Goal: Task Accomplishment & Management: Manage account settings

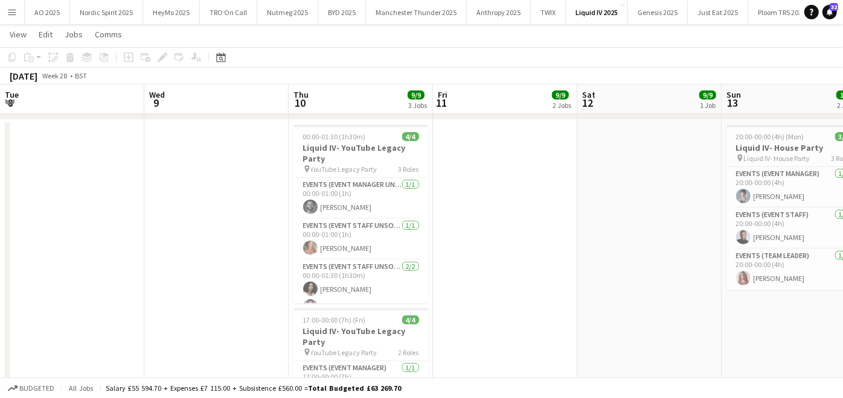
scroll to position [0, 315]
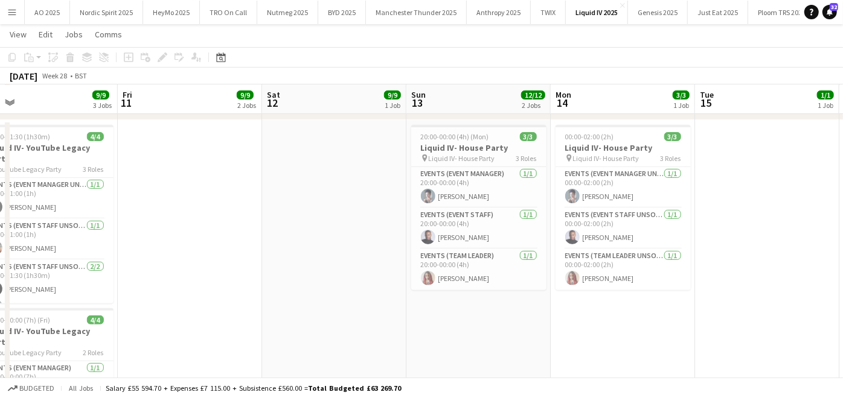
click at [212, 251] on app-date-cell at bounding box center [190, 312] width 144 height 384
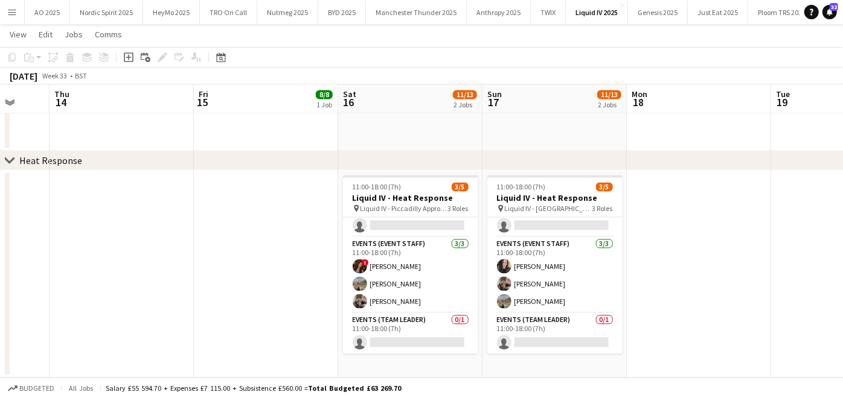
scroll to position [0, 383]
drag, startPoint x: 424, startPoint y: 273, endPoint x: 271, endPoint y: 263, distance: 153.6
click at [271, 263] on app-date-cell at bounding box center [266, 274] width 144 height 208
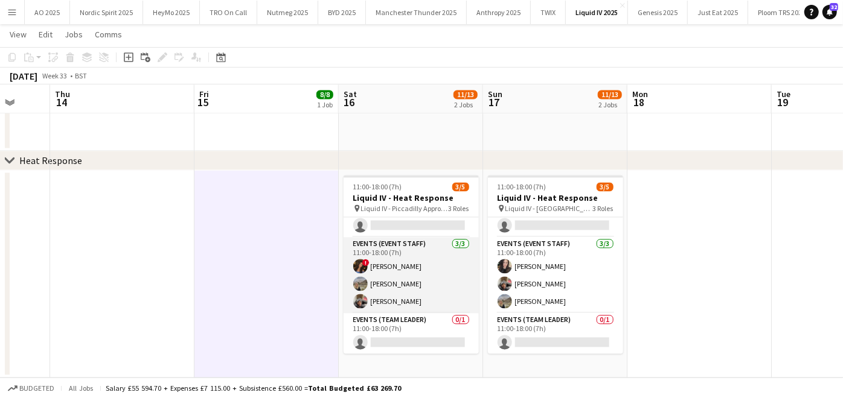
click at [397, 296] on app-card-role "Events (Event Staff) [DATE] 11:00-18:00 (7h) ! [PERSON_NAME] [PERSON_NAME] [PER…" at bounding box center [410, 275] width 135 height 76
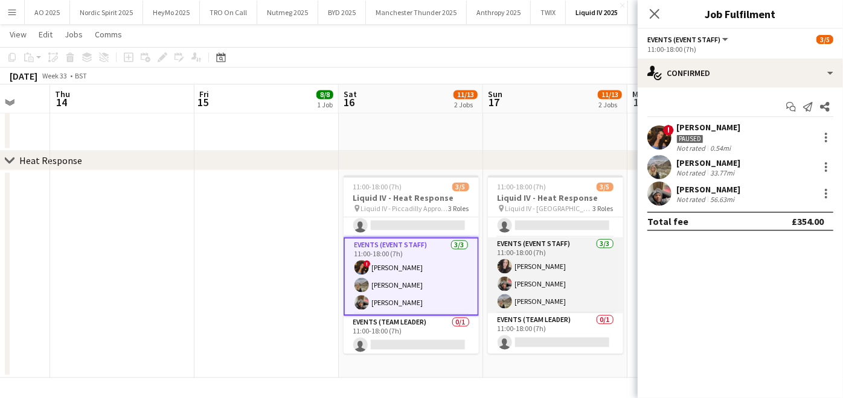
click at [527, 296] on app-card-role "Events (Event Staff) [DATE] 11:00-18:00 (7h) [PERSON_NAME] Fayyad [PERSON_NAME]…" at bounding box center [555, 275] width 135 height 76
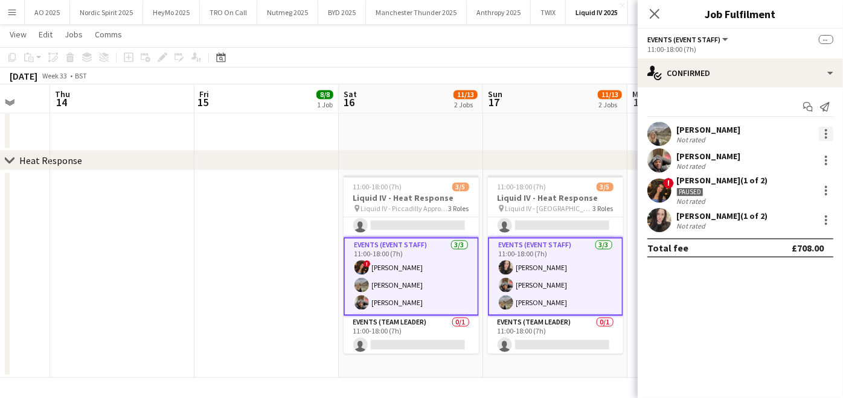
click at [826, 136] on div at bounding box center [826, 137] width 2 height 2
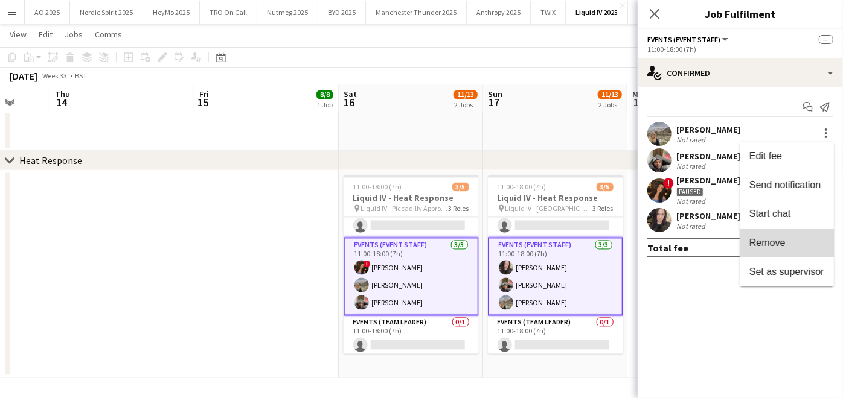
click at [788, 240] on span "Remove" at bounding box center [786, 243] width 75 height 11
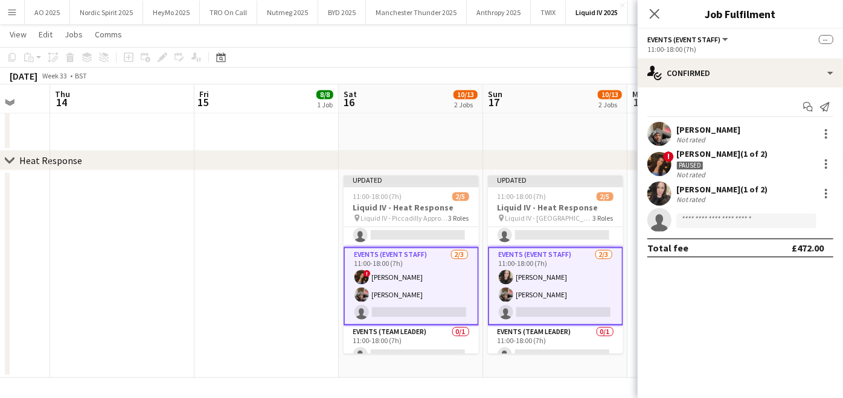
click at [329, 280] on app-date-cell at bounding box center [266, 274] width 144 height 208
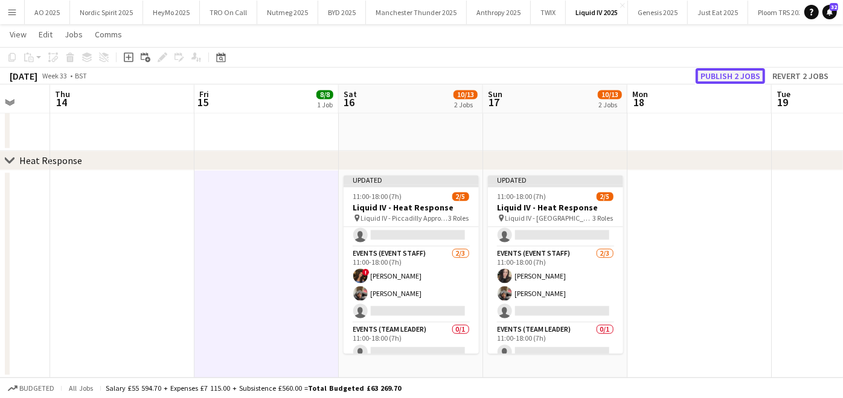
click at [719, 74] on button "Publish 2 jobs" at bounding box center [729, 76] width 69 height 16
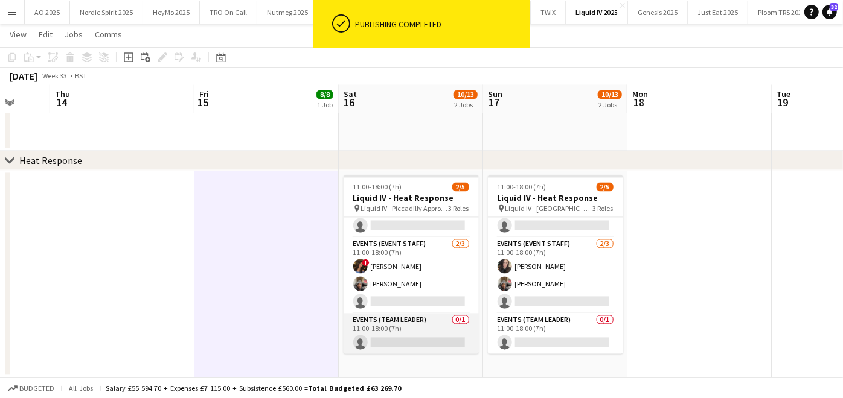
click at [395, 328] on app-card-role "Events (Team Leader) 0/1 11:00-18:00 (7h) single-neutral-actions" at bounding box center [410, 333] width 135 height 41
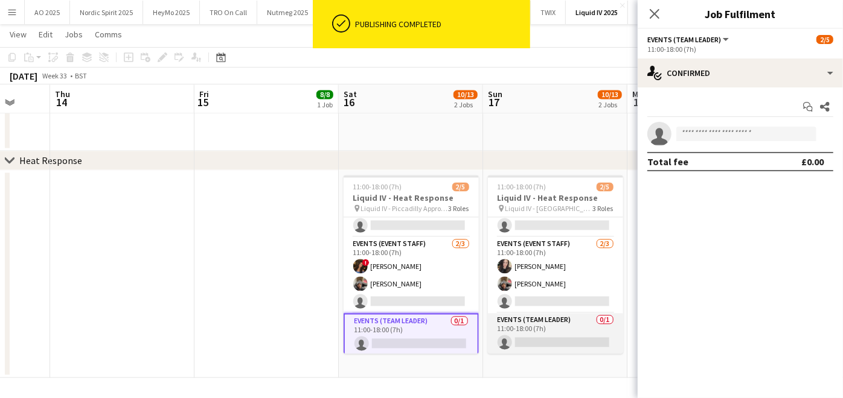
click at [519, 326] on app-card-role "Events (Team Leader) 0/1 11:00-18:00 (7h) single-neutral-actions" at bounding box center [555, 333] width 135 height 41
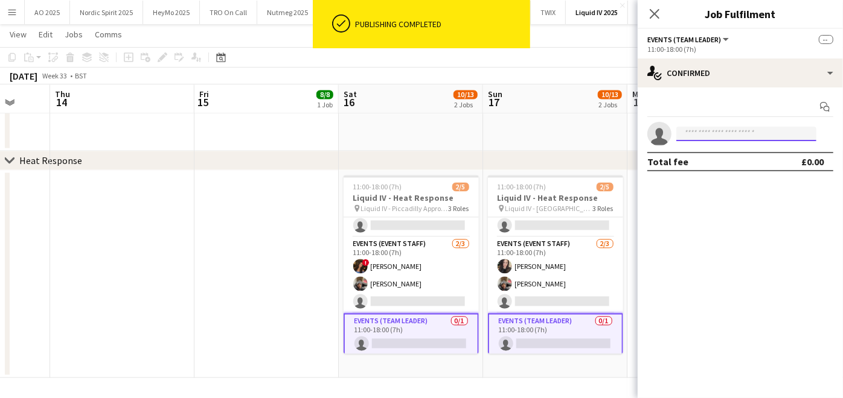
click at [698, 134] on input at bounding box center [746, 134] width 140 height 14
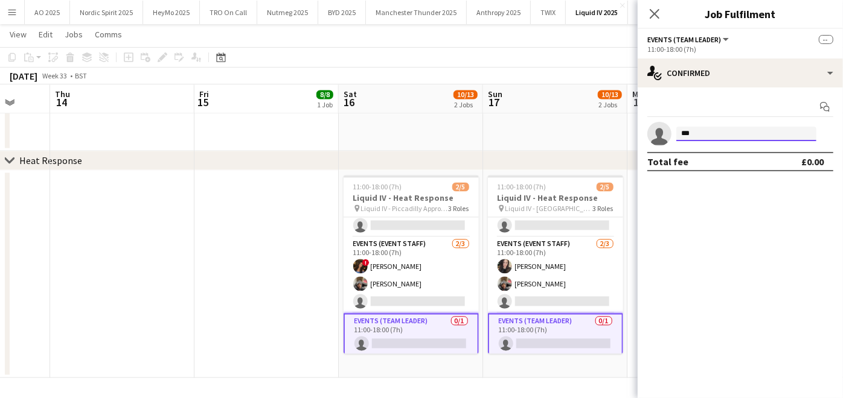
type input "****"
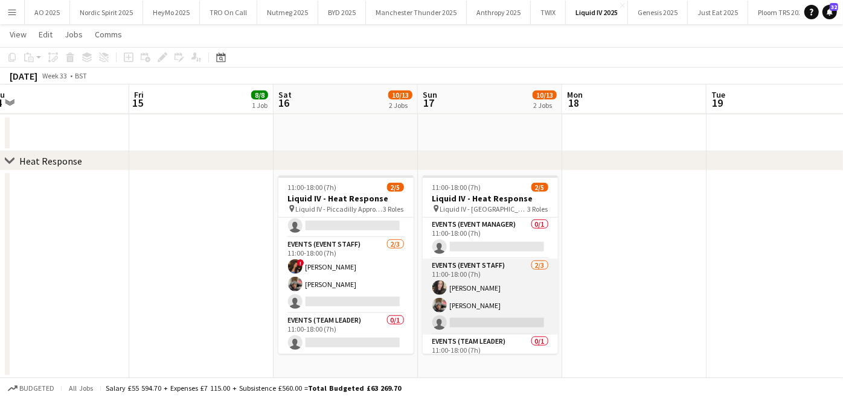
scroll to position [21, 0]
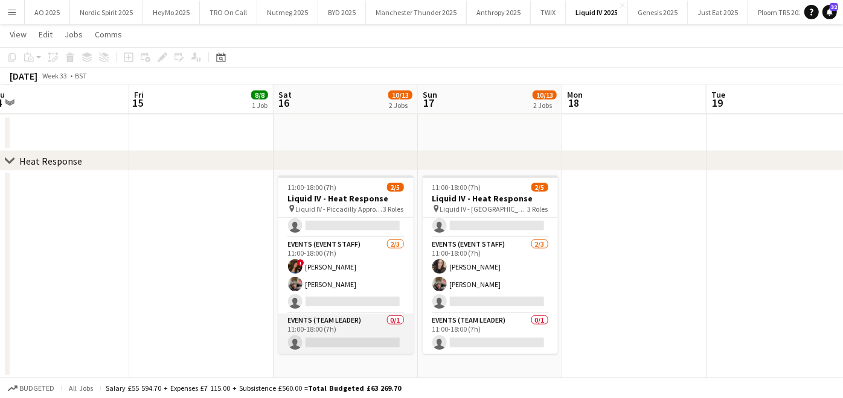
click at [367, 337] on app-card-role "Events (Team Leader) 0/1 11:00-18:00 (7h) single-neutral-actions" at bounding box center [345, 334] width 135 height 41
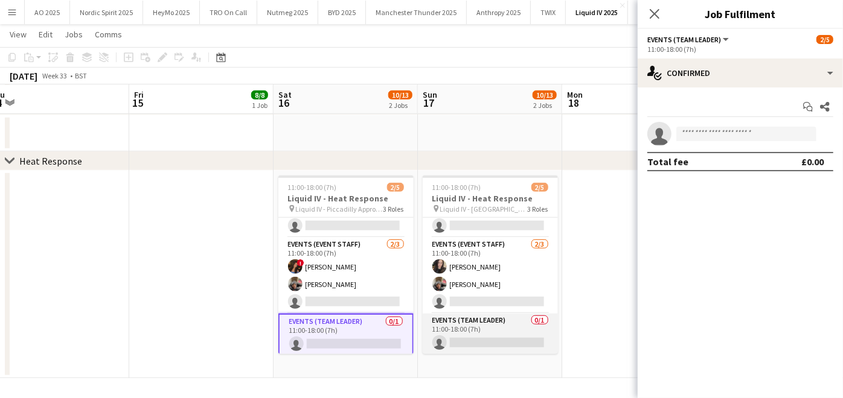
click at [475, 339] on app-card-role "Events (Team Leader) 0/1 11:00-18:00 (7h) single-neutral-actions" at bounding box center [490, 334] width 135 height 41
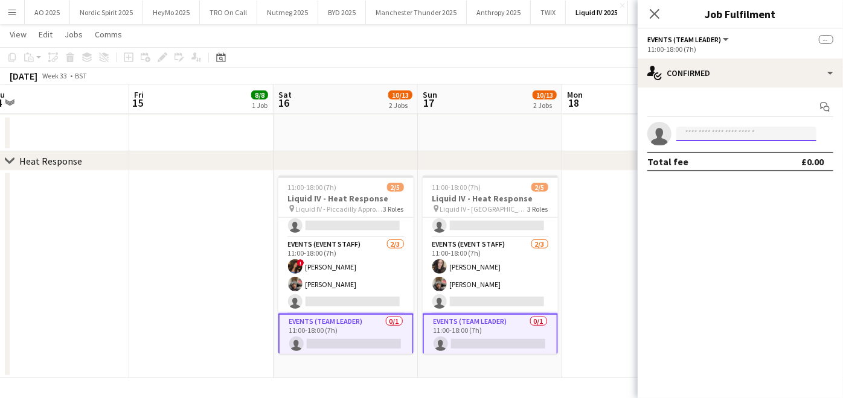
click at [692, 133] on input at bounding box center [746, 134] width 140 height 14
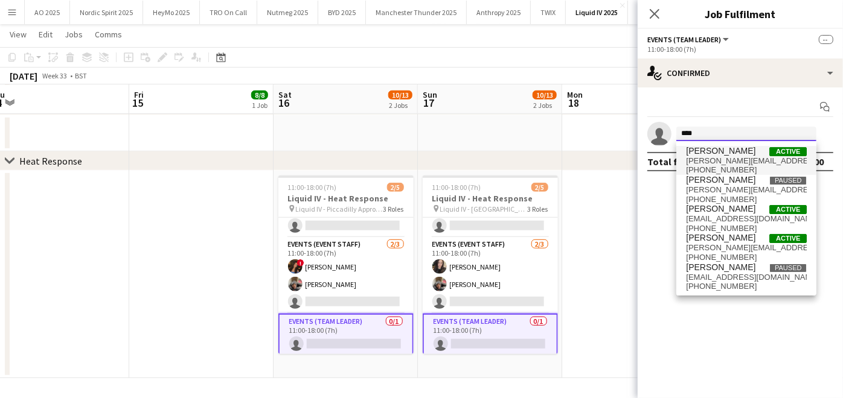
type input "****"
click at [700, 164] on span "emily_ida@hotmail.co.uk" at bounding box center [746, 161] width 121 height 10
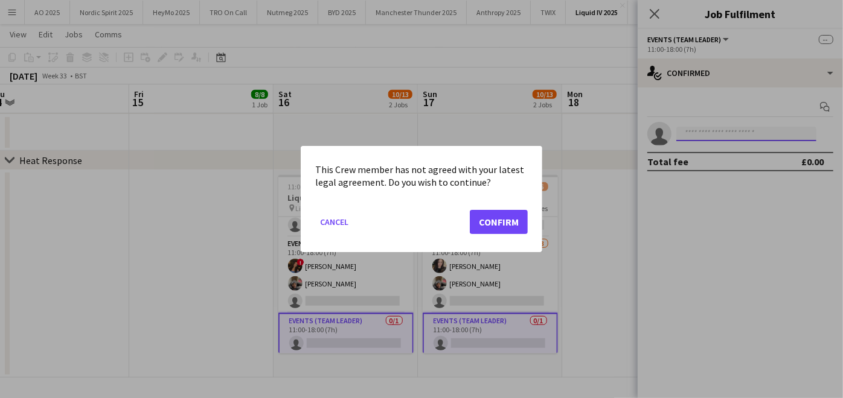
scroll to position [0, 0]
click at [508, 219] on button "Confirm" at bounding box center [499, 222] width 58 height 24
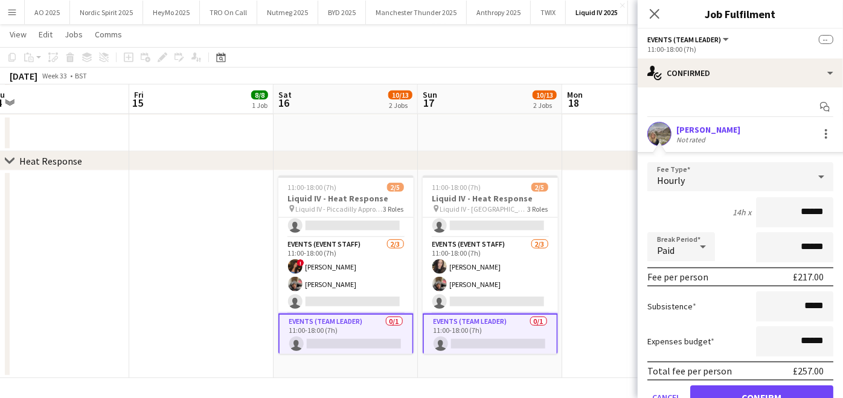
scroll to position [54, 0]
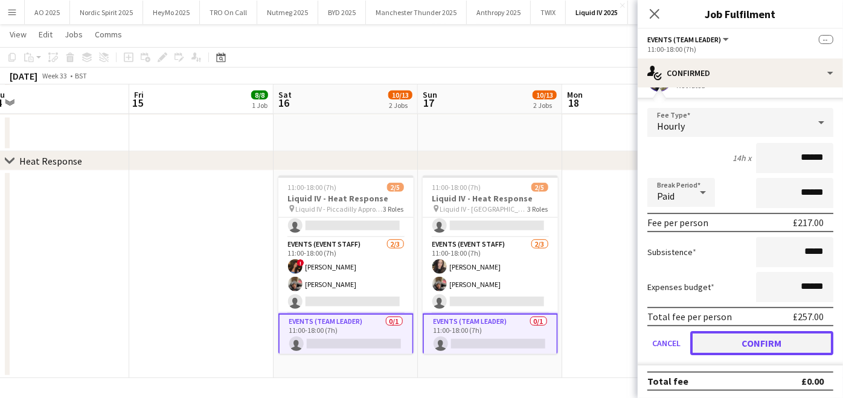
click at [728, 337] on button "Confirm" at bounding box center [761, 343] width 143 height 24
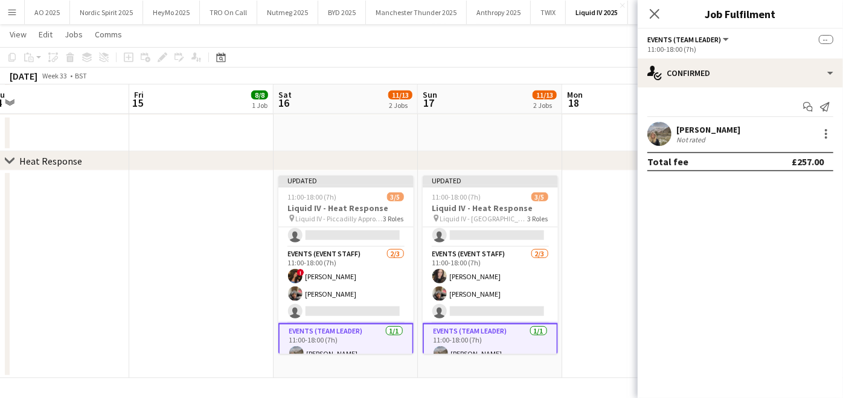
scroll to position [0, 0]
click at [584, 293] on app-date-cell at bounding box center [634, 275] width 144 height 208
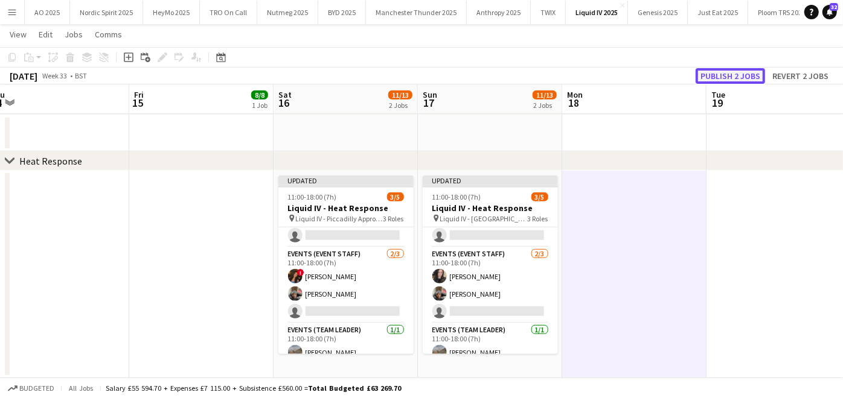
click at [735, 71] on button "Publish 2 jobs" at bounding box center [729, 76] width 69 height 16
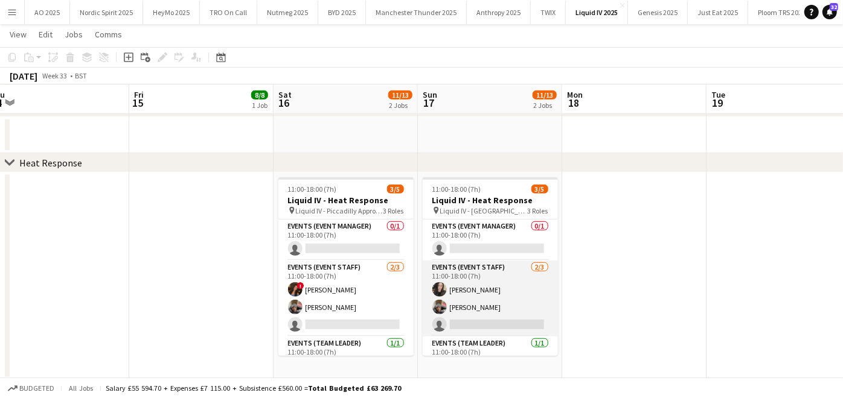
click at [453, 297] on app-card-role "Events (Event Staff) 2/3 11:00-18:00 (7h) Holly Aldersley Fayyad Garuba single-…" at bounding box center [490, 299] width 135 height 76
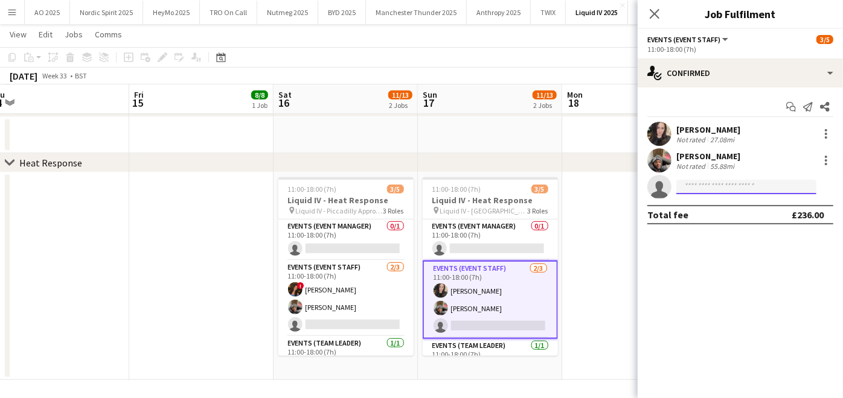
click at [695, 182] on input at bounding box center [746, 187] width 140 height 14
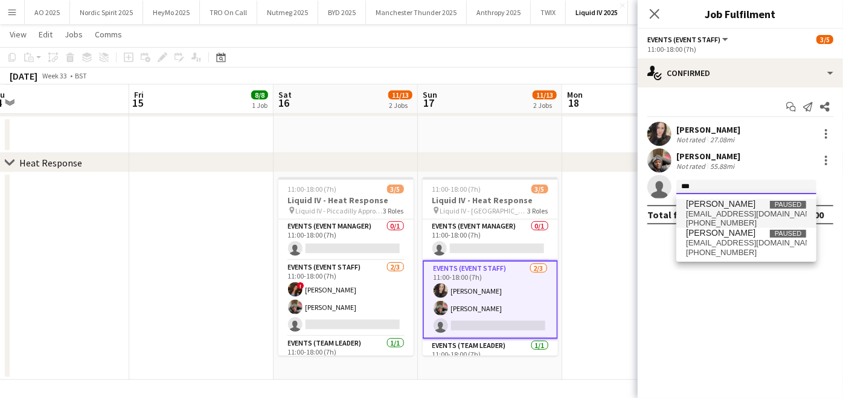
type input "***"
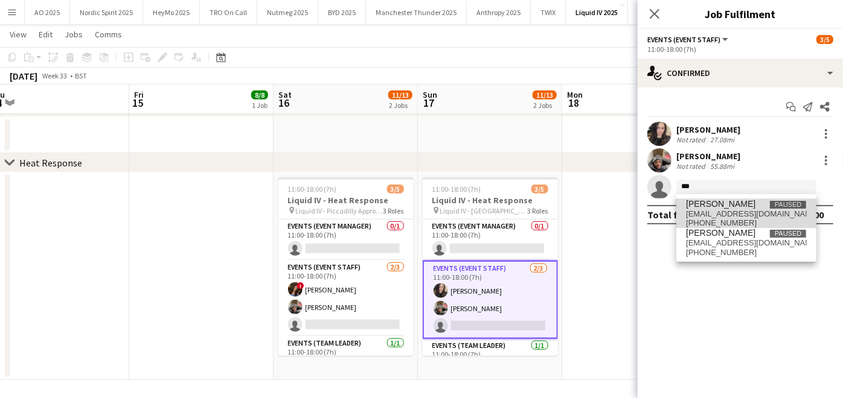
click at [698, 206] on span "[PERSON_NAME]" at bounding box center [720, 204] width 69 height 10
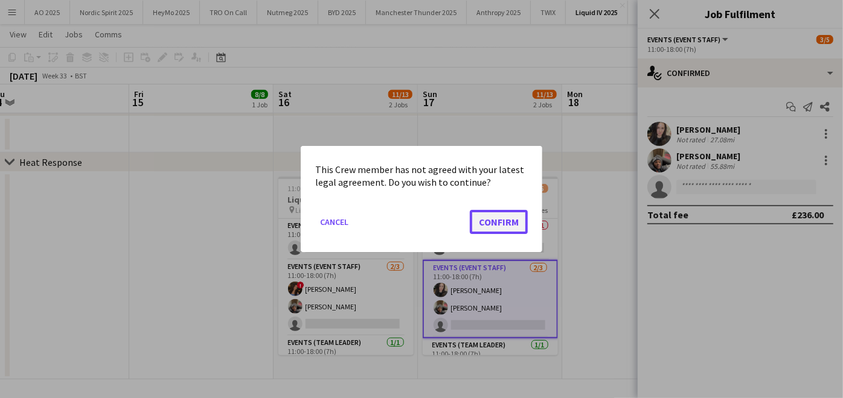
click at [509, 225] on button "Confirm" at bounding box center [499, 222] width 58 height 24
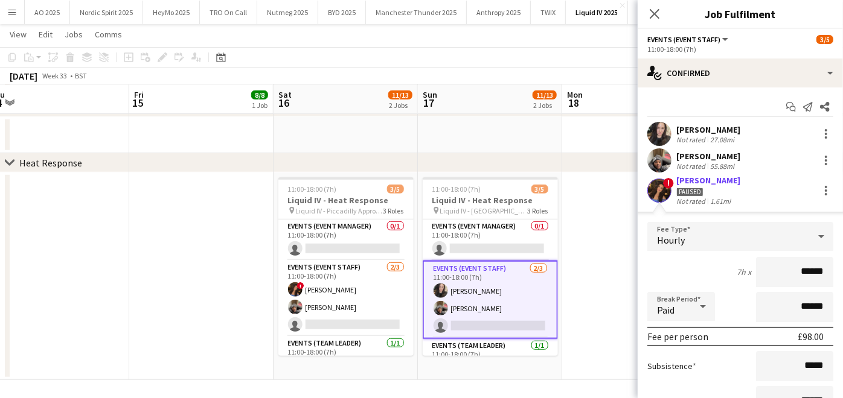
scroll to position [113, 0]
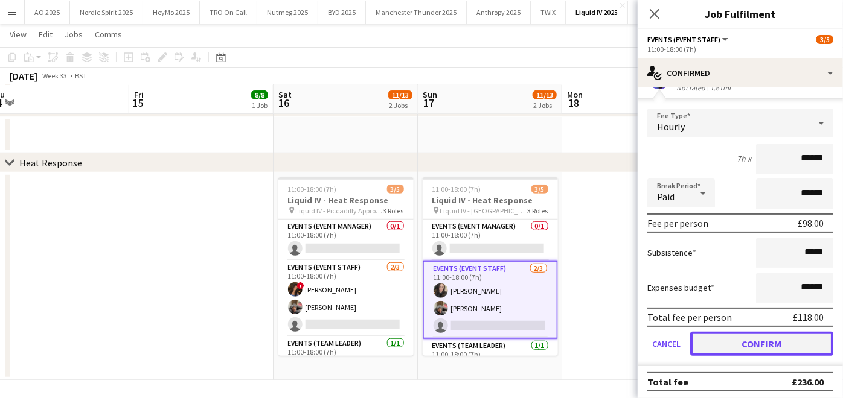
click at [738, 333] on button "Confirm" at bounding box center [761, 344] width 143 height 24
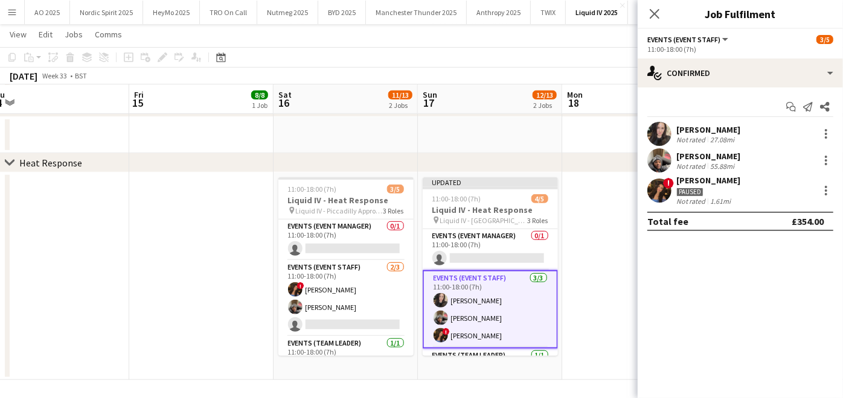
scroll to position [0, 0]
click at [587, 272] on app-date-cell at bounding box center [634, 277] width 144 height 208
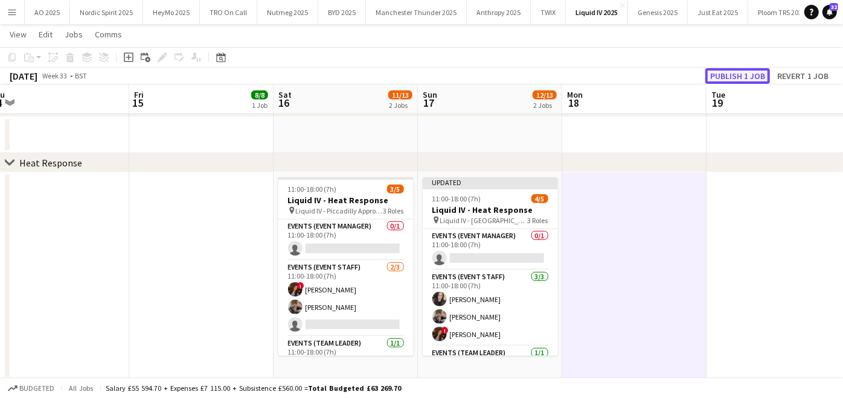
click at [734, 78] on button "Publish 1 job" at bounding box center [737, 76] width 65 height 16
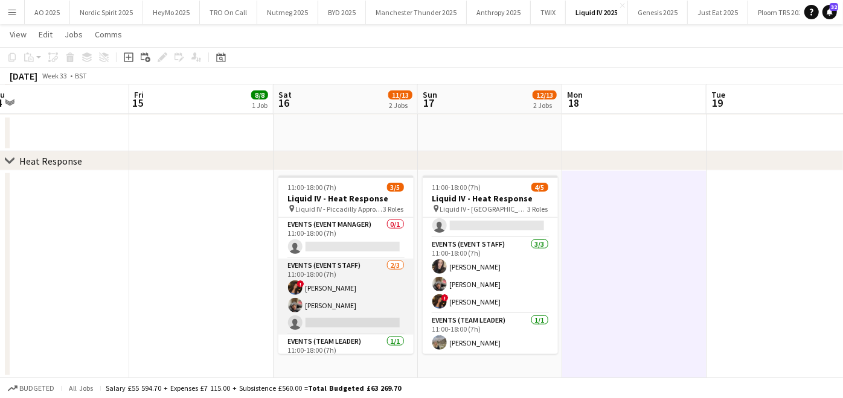
scroll to position [21, 0]
